Goal: Information Seeking & Learning: Learn about a topic

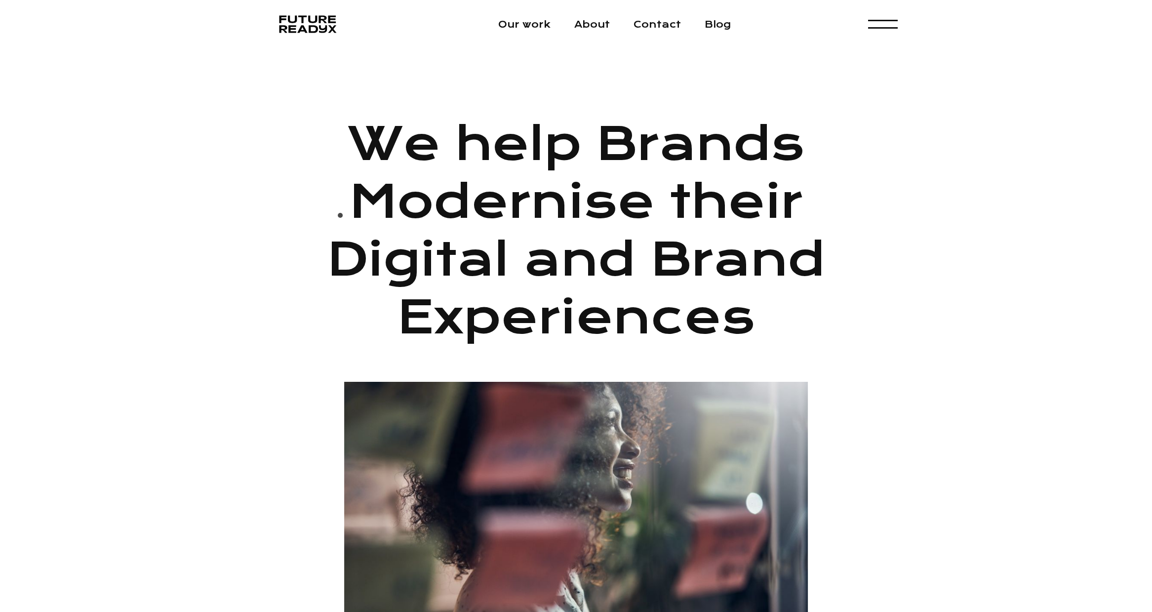
scroll to position [522, 0]
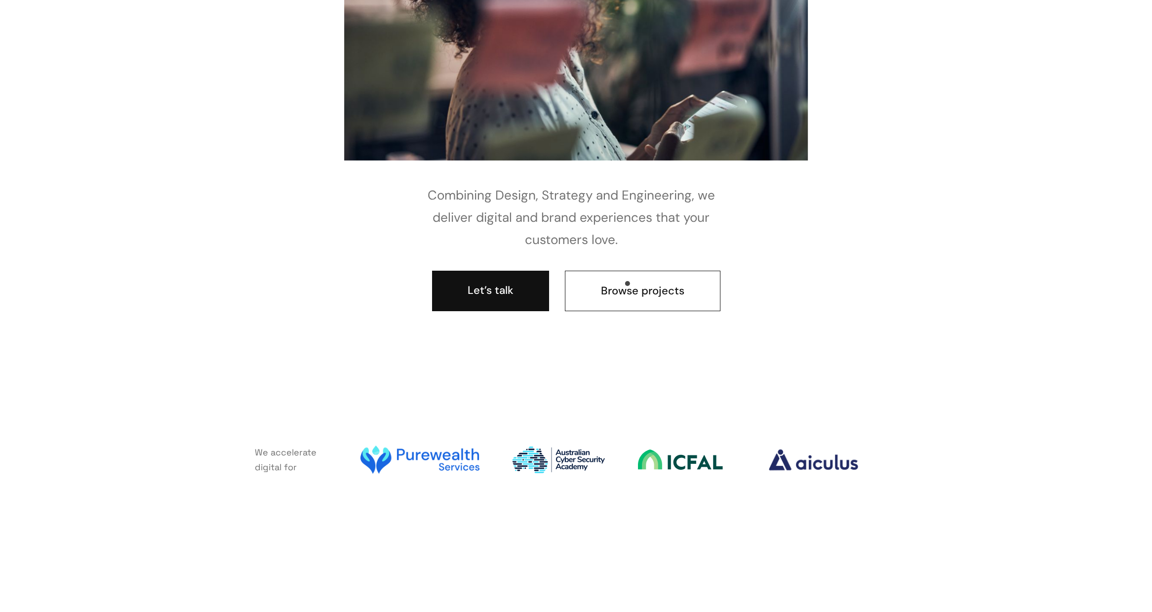
click at [626, 286] on link "Browse projects" at bounding box center [643, 291] width 156 height 41
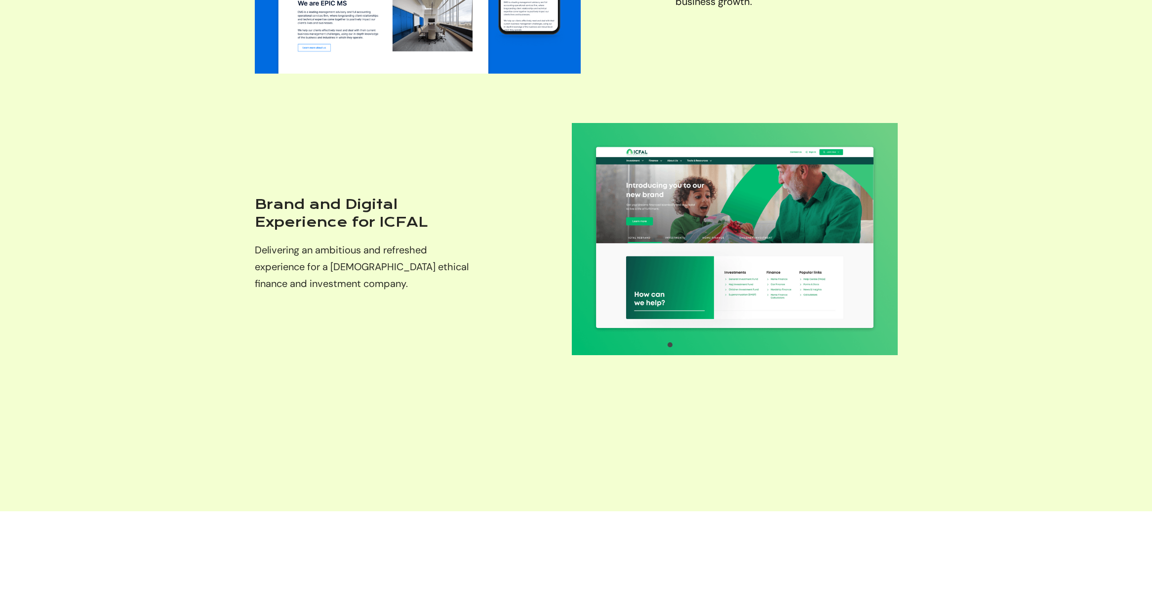
scroll to position [2369, 0]
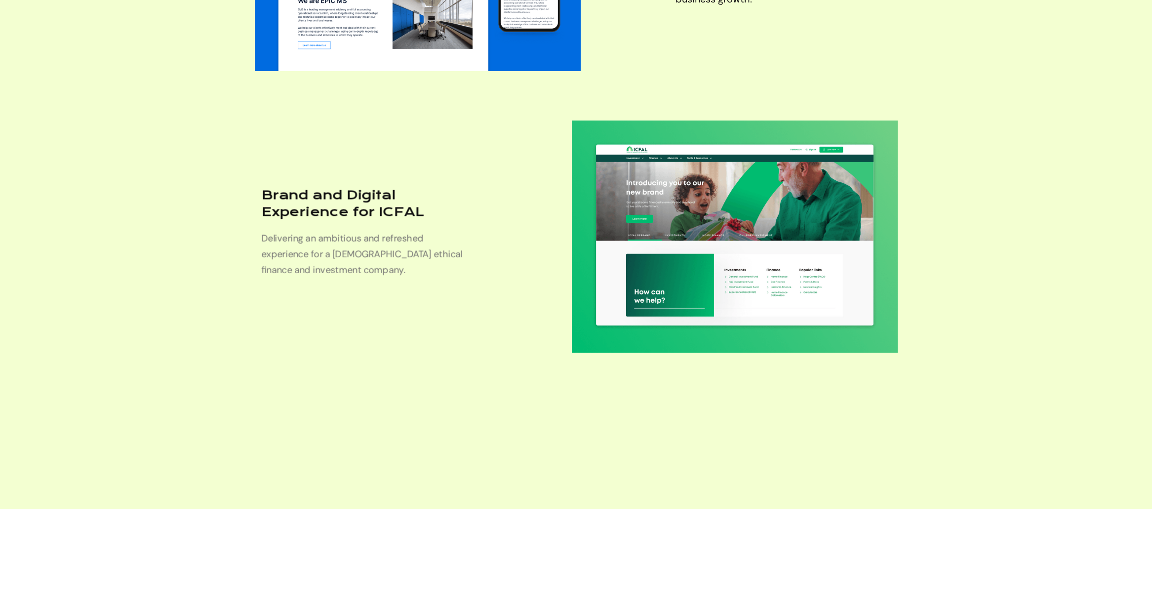
click at [366, 204] on h3 "Brand and Digital Experience for ICFAL" at bounding box center [365, 204] width 209 height 34
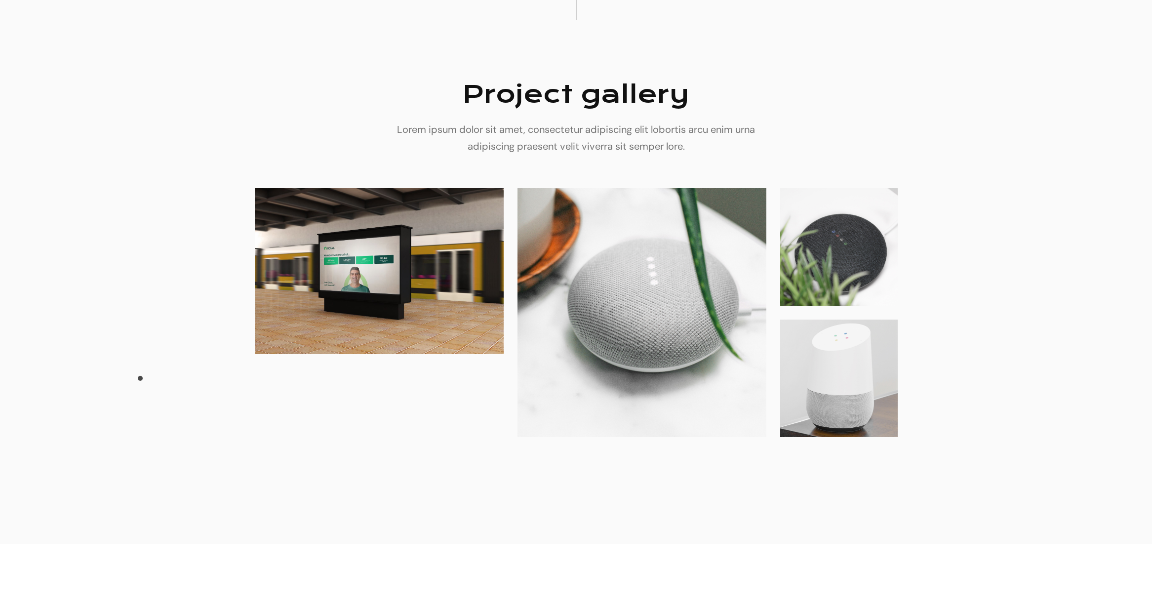
scroll to position [3226, 0]
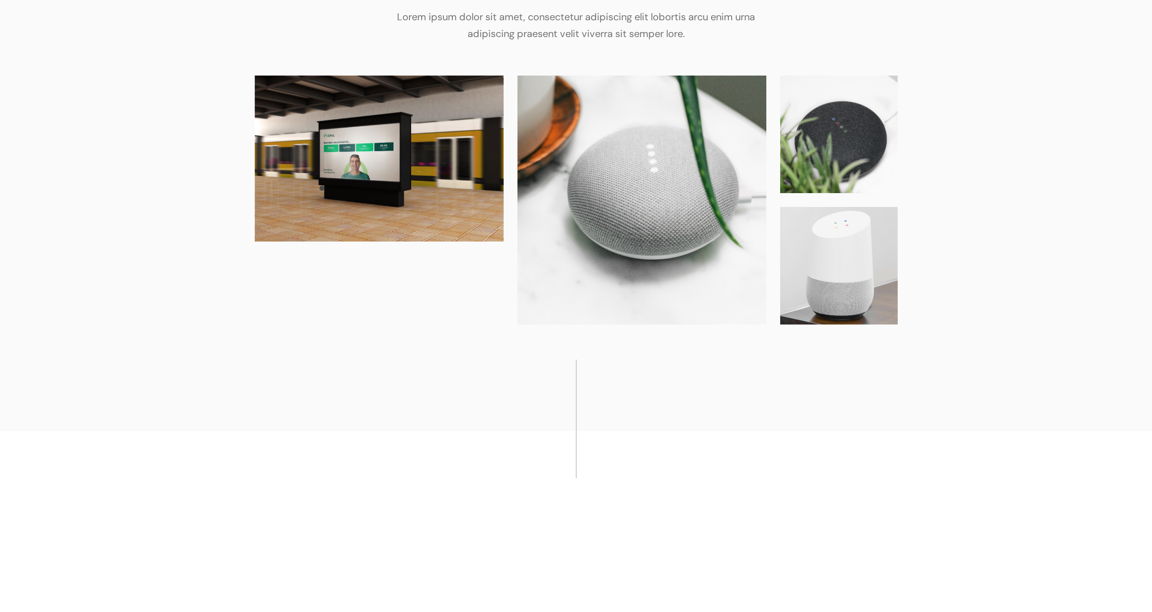
click at [321, 191] on img at bounding box center [379, 159] width 249 height 166
click at [620, 190] on img at bounding box center [642, 200] width 249 height 249
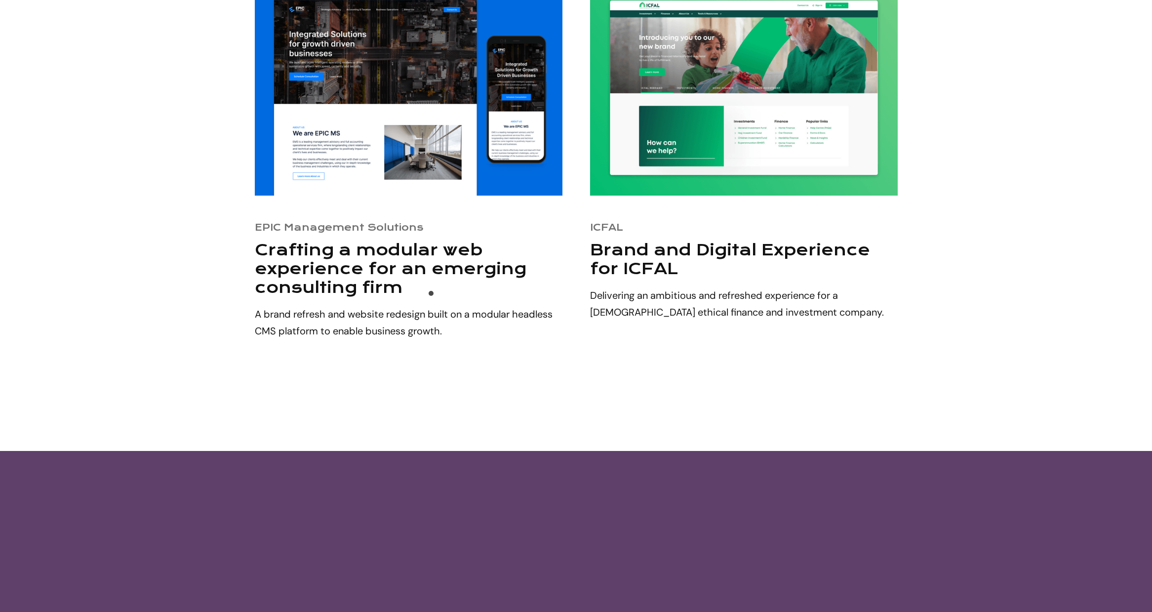
scroll to position [3774, 0]
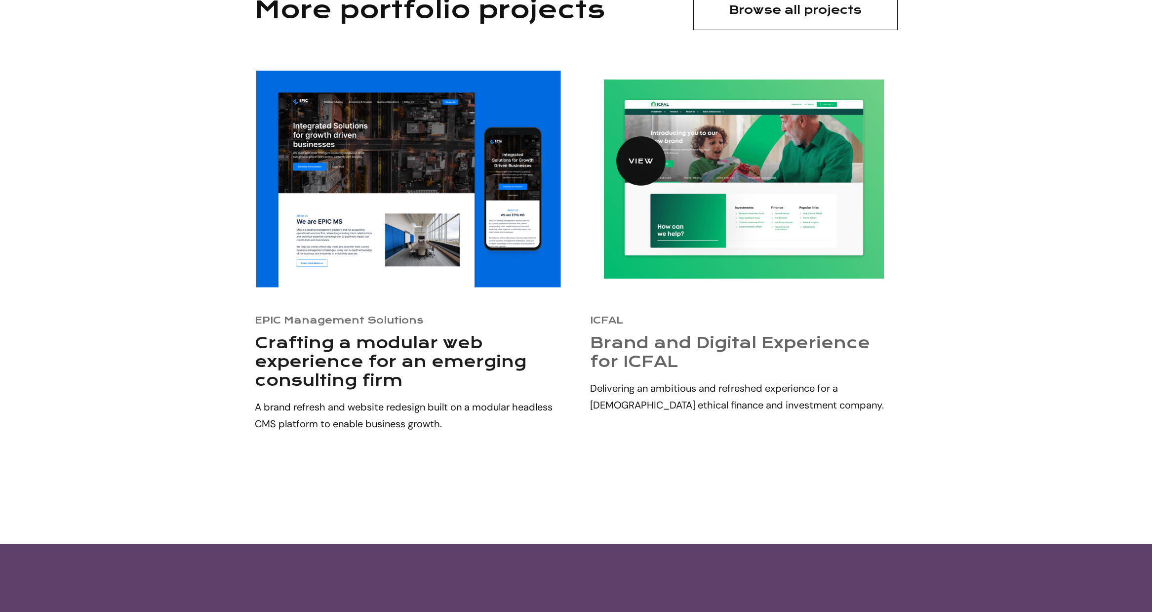
click at [619, 131] on img at bounding box center [744, 179] width 281 height 200
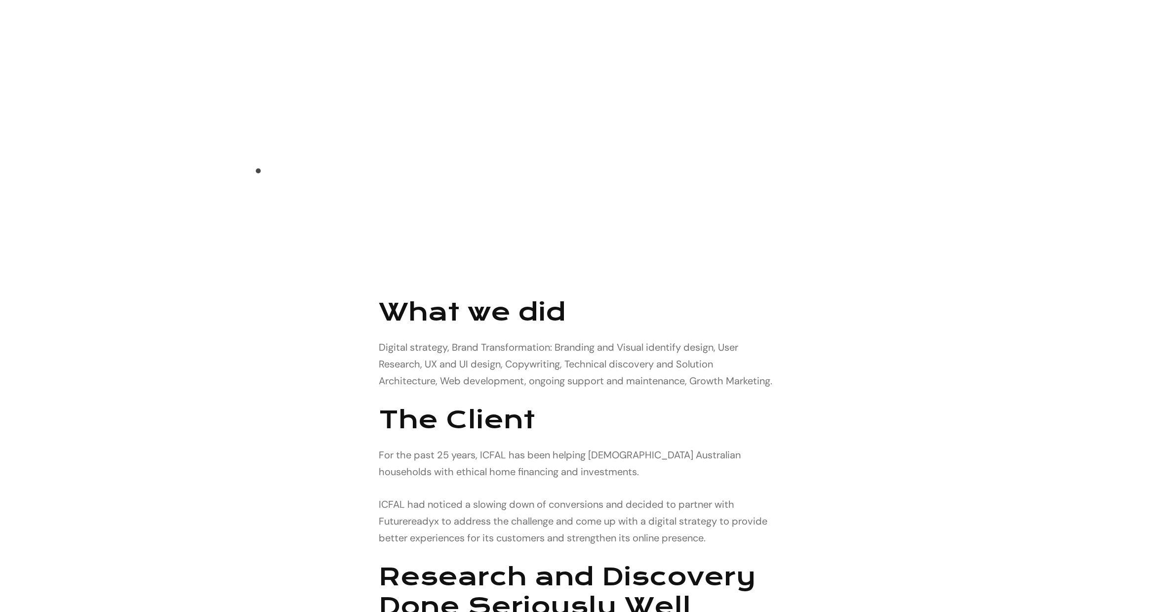
scroll to position [1160, 0]
